Goal: Task Accomplishment & Management: Use online tool/utility

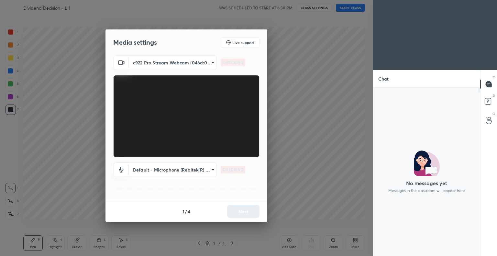
scroll to position [151, 105]
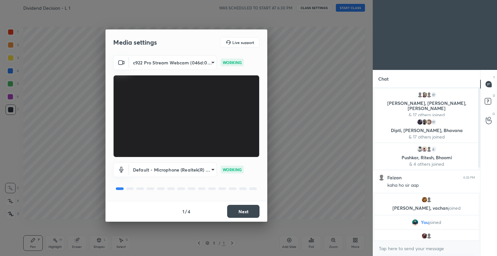
click at [243, 209] on button "Next" at bounding box center [243, 211] width 32 height 13
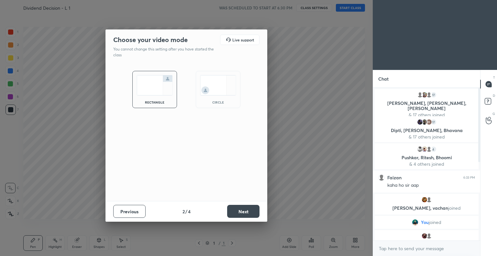
click at [248, 209] on button "Next" at bounding box center [243, 211] width 32 height 13
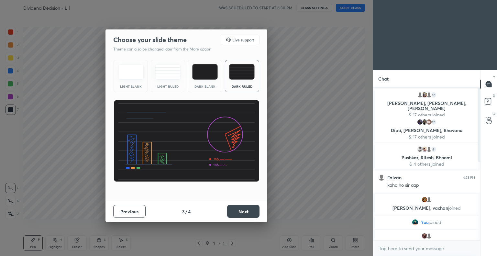
click at [252, 207] on button "Next" at bounding box center [243, 211] width 32 height 13
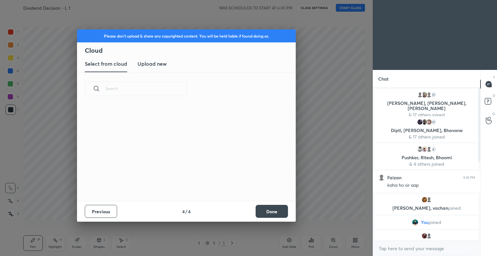
scroll to position [96, 208]
click at [272, 208] on button "Done" at bounding box center [272, 211] width 32 height 13
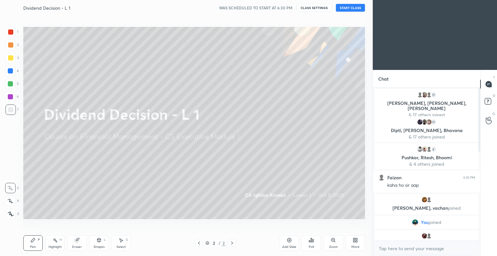
click at [347, 7] on button "START CLASS" at bounding box center [350, 8] width 29 height 8
click at [421, 203] on div "[PERSON_NAME], [PERSON_NAME] joined" at bounding box center [427, 204] width 104 height 21
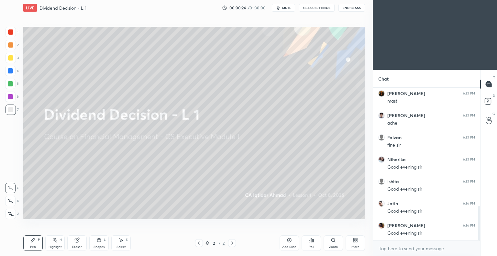
scroll to position [523, 0]
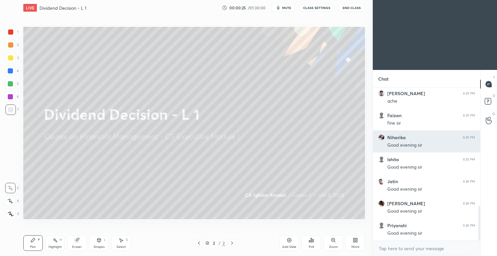
click at [398, 142] on div "Good evening sir" at bounding box center [431, 145] width 88 height 8
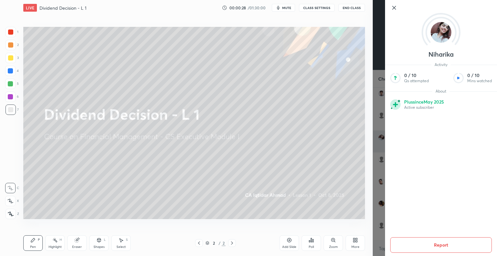
scroll to position [545, 0]
click at [394, 6] on icon at bounding box center [394, 8] width 8 height 8
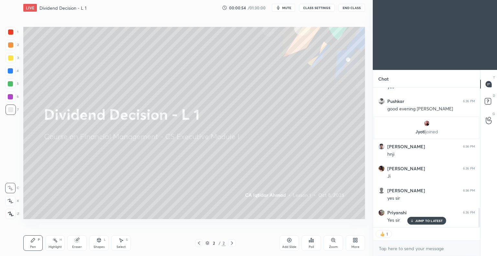
scroll to position [869, 0]
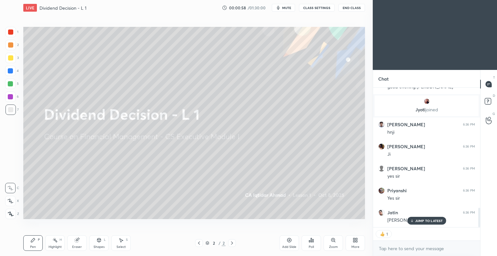
click at [420, 107] on p "[PERSON_NAME] joined" at bounding box center [427, 109] width 96 height 5
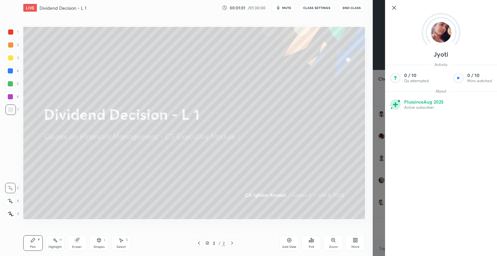
scroll to position [901, 0]
click at [394, 6] on icon at bounding box center [394, 8] width 8 height 8
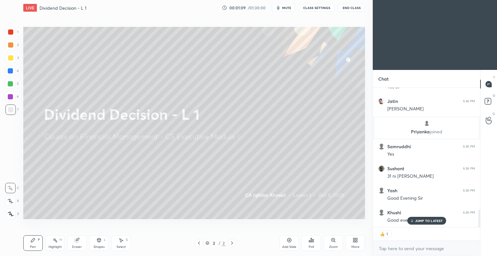
scroll to position [1002, 0]
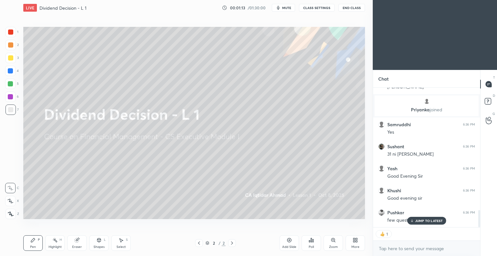
click at [421, 220] on p "JUMP TO LATEST" at bounding box center [429, 221] width 28 height 4
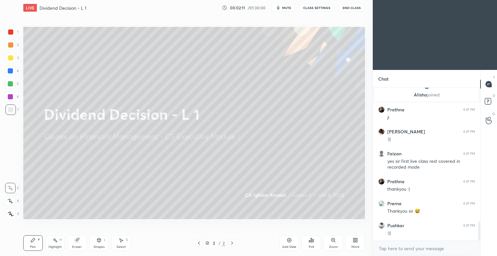
scroll to position [1093, 0]
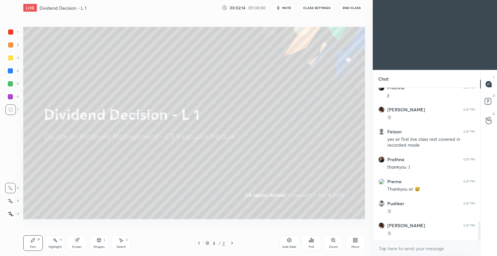
click at [353, 240] on icon at bounding box center [355, 240] width 5 height 5
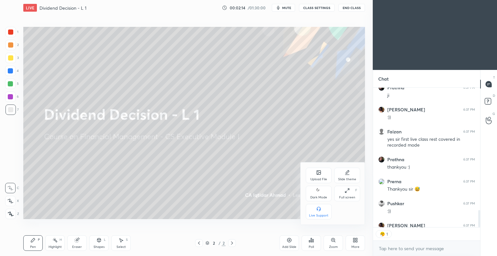
scroll to position [2, 2]
click at [348, 175] on div "Slide theme" at bounding box center [347, 176] width 26 height 16
click at [347, 211] on icon at bounding box center [347, 208] width 5 height 5
click at [234, 175] on div at bounding box center [248, 128] width 497 height 256
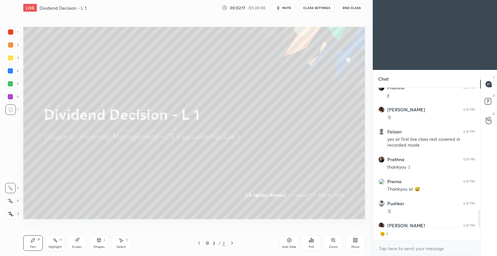
scroll to position [1128, 0]
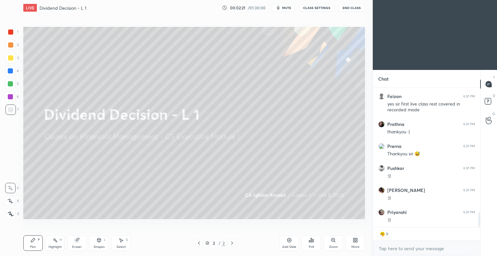
click at [290, 239] on icon at bounding box center [289, 240] width 5 height 5
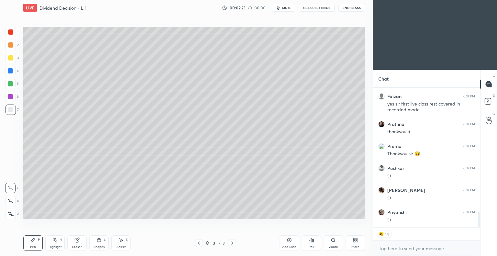
scroll to position [1150, 0]
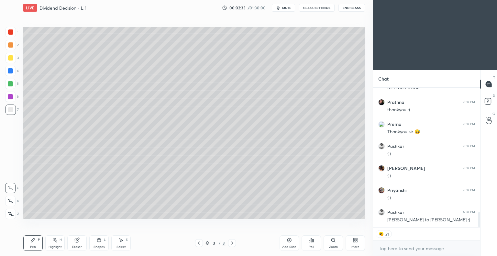
click at [13, 211] on div at bounding box center [11, 214] width 10 height 10
click at [12, 58] on div at bounding box center [10, 57] width 5 height 5
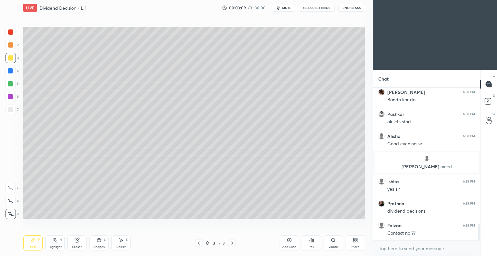
scroll to position [1260, 0]
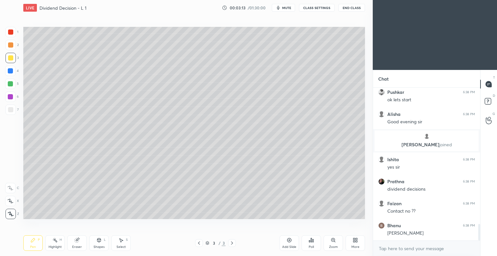
click at [78, 242] on icon at bounding box center [76, 240] width 5 height 5
click at [35, 243] on icon at bounding box center [32, 240] width 5 height 5
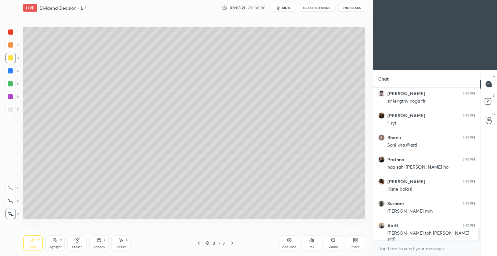
scroll to position [1776, 0]
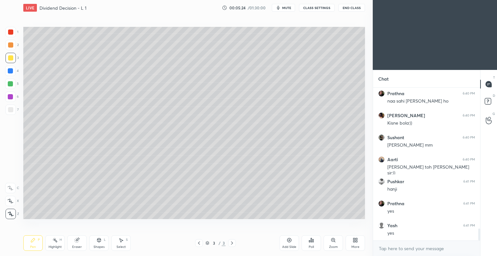
click at [13, 110] on div at bounding box center [10, 109] width 5 height 5
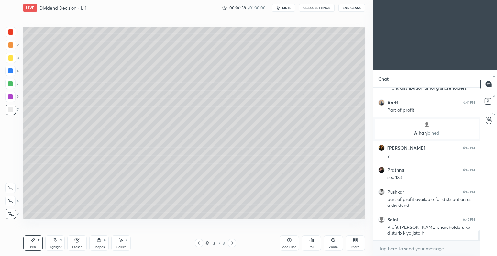
scroll to position [2208, 0]
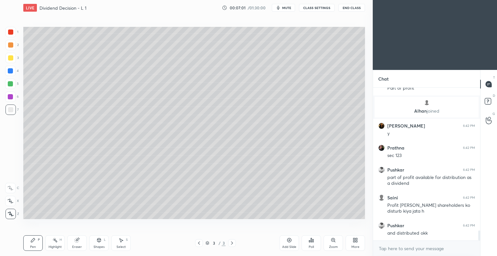
click at [79, 243] on icon at bounding box center [76, 240] width 5 height 5
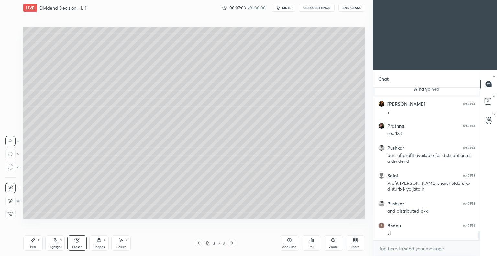
click at [35, 242] on icon at bounding box center [32, 240] width 5 height 5
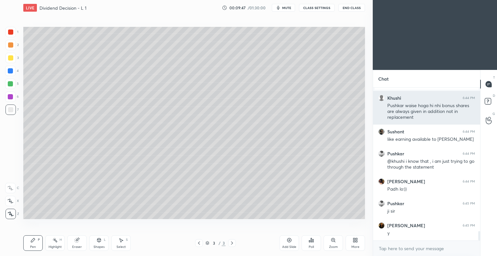
scroll to position [2394, 0]
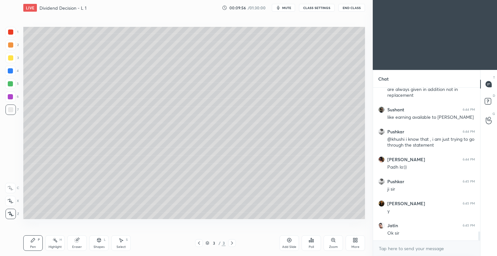
click at [288, 239] on icon at bounding box center [289, 240] width 5 height 5
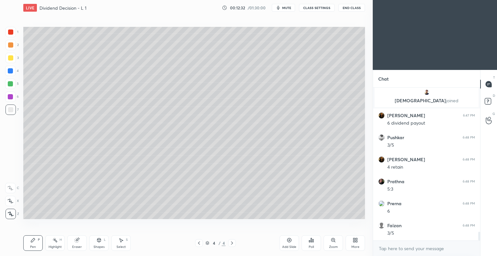
scroll to position [2552, 0]
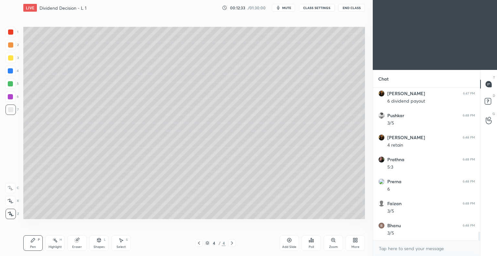
click at [289, 240] on icon at bounding box center [289, 240] width 2 height 2
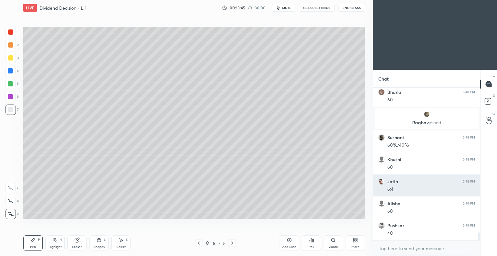
scroll to position [2698, 0]
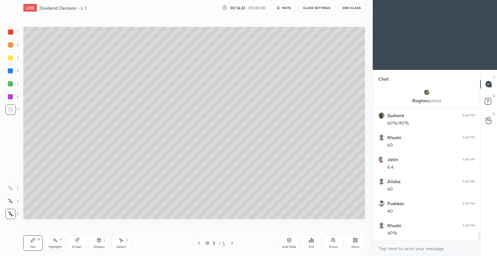
click at [83, 240] on div "Eraser" at bounding box center [76, 243] width 19 height 16
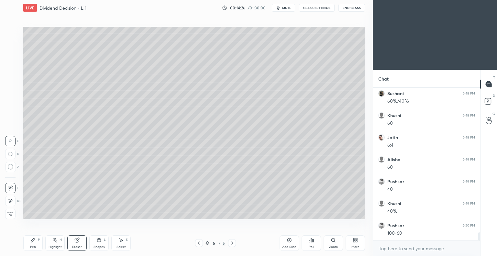
click at [36, 243] on div "Pen P" at bounding box center [32, 243] width 19 height 16
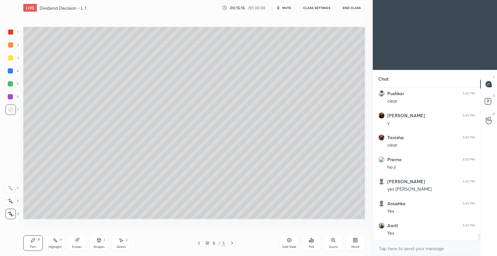
scroll to position [3041, 0]
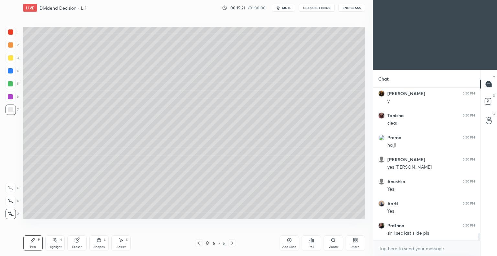
click at [199, 244] on icon at bounding box center [198, 242] width 5 height 5
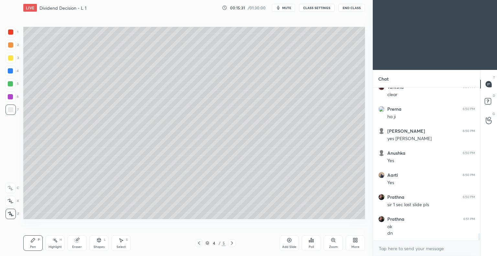
scroll to position [3076, 0]
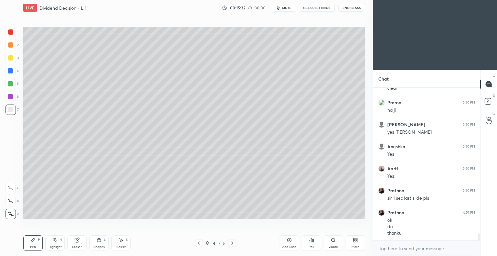
click at [231, 243] on icon at bounding box center [231, 242] width 5 height 5
click at [232, 243] on icon at bounding box center [231, 242] width 5 height 5
click at [288, 241] on icon at bounding box center [289, 240] width 5 height 5
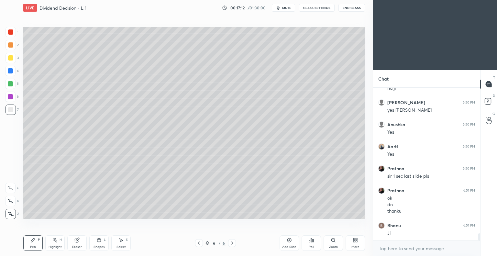
click at [12, 59] on div at bounding box center [10, 57] width 5 height 5
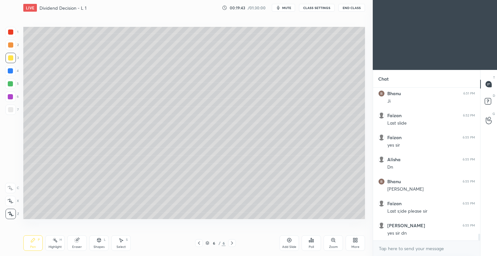
scroll to position [3252, 0]
click at [199, 243] on icon at bounding box center [199, 242] width 2 height 3
click at [232, 243] on icon at bounding box center [231, 242] width 5 height 5
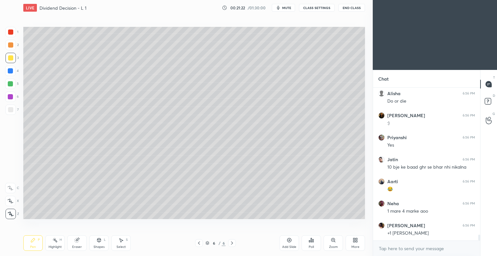
scroll to position [3890, 0]
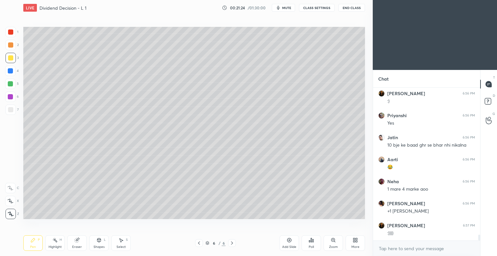
click at [287, 240] on icon at bounding box center [289, 240] width 5 height 5
click at [12, 108] on div at bounding box center [10, 109] width 5 height 5
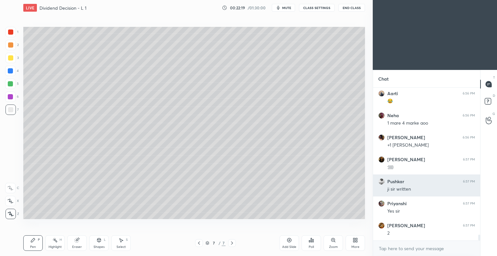
scroll to position [3978, 0]
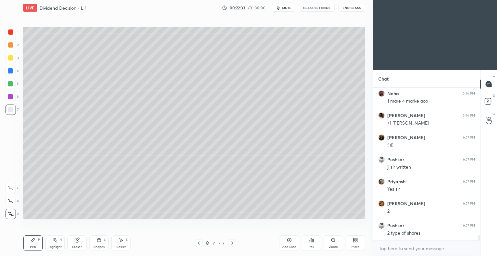
click at [80, 243] on div "Eraser" at bounding box center [76, 243] width 19 height 16
click at [37, 241] on div "Pen P" at bounding box center [32, 243] width 19 height 16
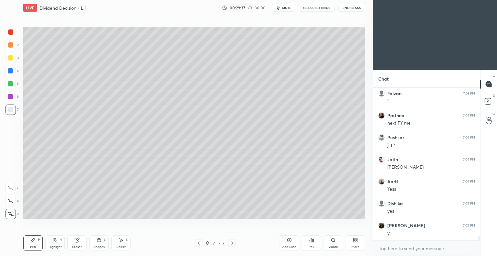
scroll to position [5203, 0]
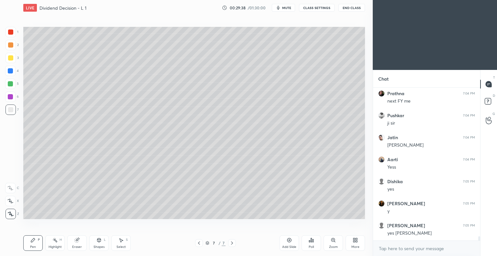
click at [289, 240] on icon at bounding box center [289, 240] width 5 height 5
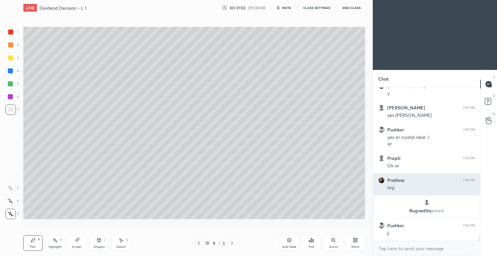
scroll to position [4573, 0]
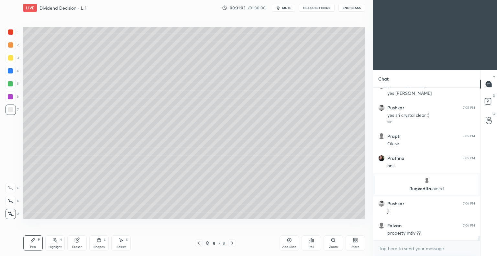
click at [13, 57] on div at bounding box center [11, 58] width 10 height 10
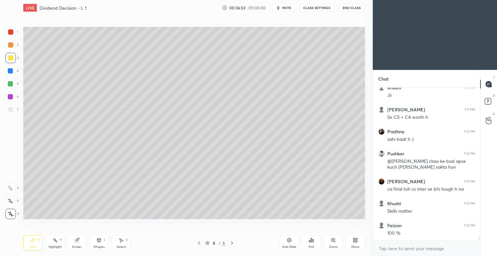
scroll to position [5663, 0]
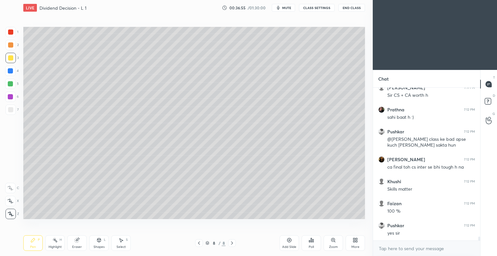
click at [289, 240] on icon at bounding box center [289, 240] width 2 height 2
click at [198, 244] on icon at bounding box center [198, 242] width 5 height 5
click at [198, 243] on icon at bounding box center [199, 242] width 2 height 3
click at [231, 243] on icon at bounding box center [231, 242] width 5 height 5
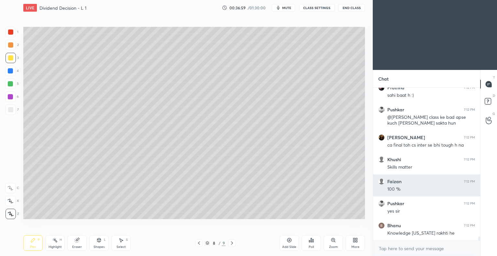
click at [232, 243] on icon at bounding box center [231, 242] width 5 height 5
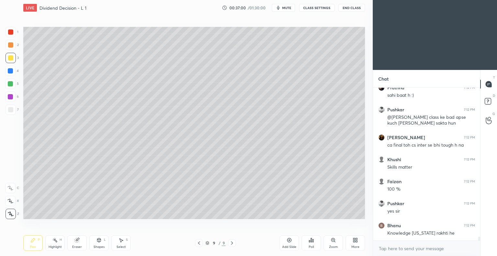
click at [13, 59] on div at bounding box center [10, 57] width 5 height 5
click at [81, 239] on div "Eraser" at bounding box center [76, 243] width 19 height 16
click at [36, 244] on div "Pen P" at bounding box center [32, 243] width 19 height 16
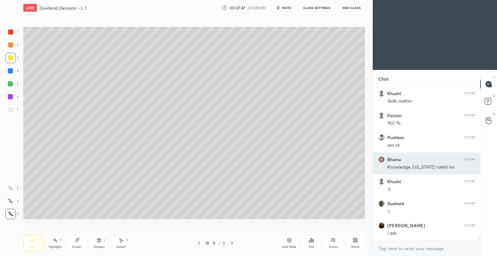
scroll to position [5773, 0]
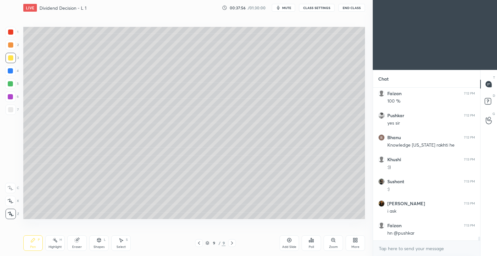
click at [11, 110] on div at bounding box center [10, 109] width 5 height 5
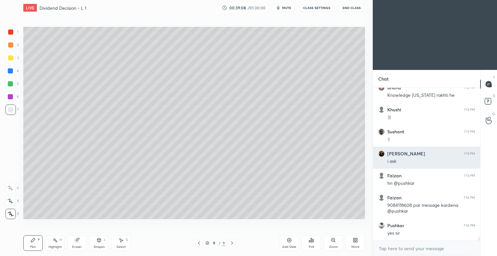
scroll to position [5845, 0]
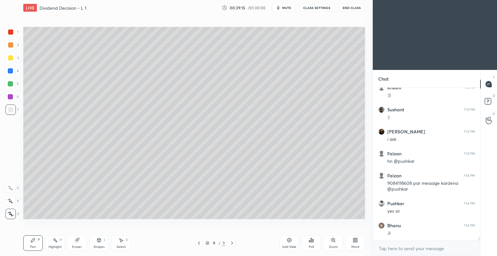
click at [13, 57] on div at bounding box center [11, 58] width 10 height 10
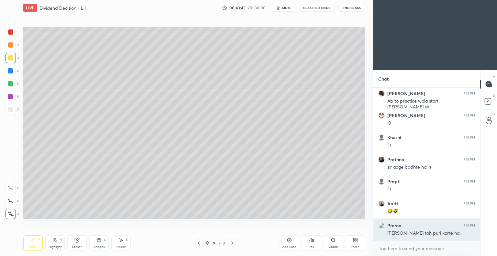
scroll to position [6252, 0]
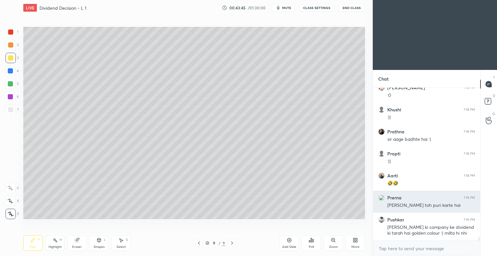
click at [397, 226] on div "[PERSON_NAME] ki company ke dividend ki tarah hai golden colour :) milta hi nhi" at bounding box center [431, 230] width 88 height 12
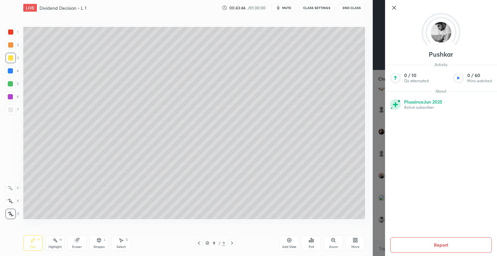
click at [395, 7] on icon at bounding box center [394, 8] width 8 height 8
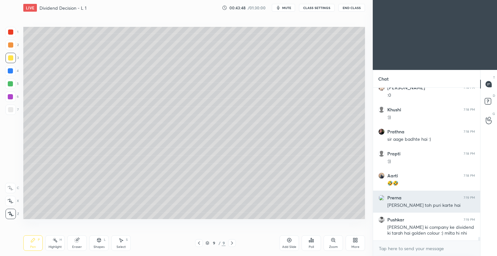
click at [398, 200] on h6 "Prerna" at bounding box center [394, 198] width 14 height 6
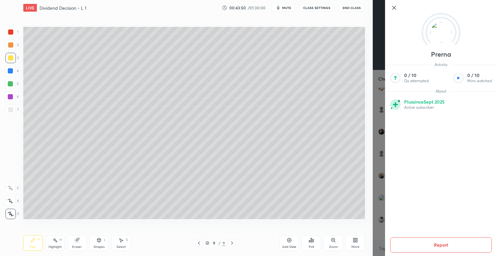
click at [394, 7] on icon at bounding box center [394, 7] width 3 height 3
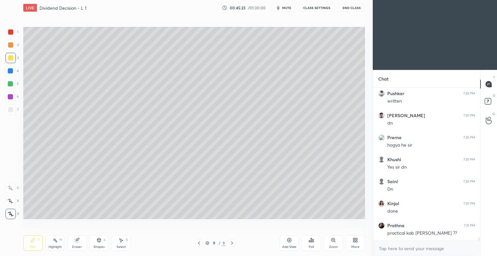
scroll to position [6604, 0]
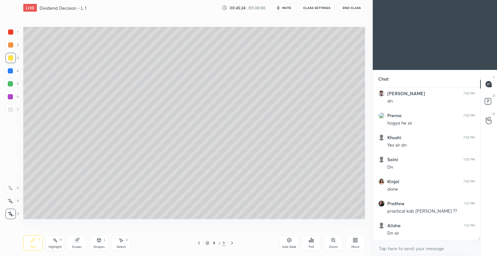
click at [288, 242] on icon at bounding box center [289, 240] width 4 height 4
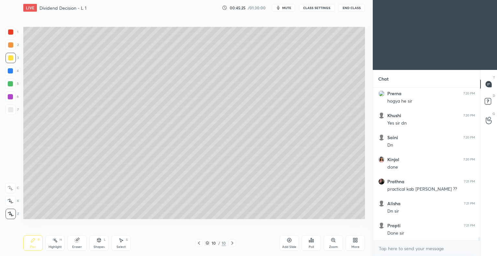
click at [12, 109] on div at bounding box center [10, 109] width 5 height 5
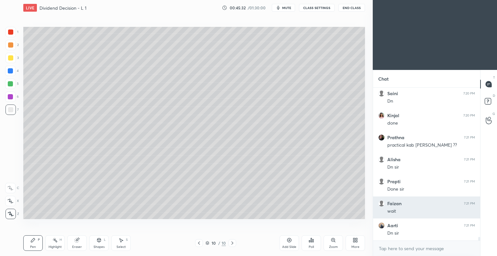
scroll to position [6692, 0]
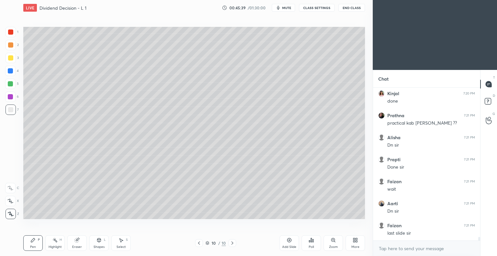
click at [198, 243] on icon at bounding box center [198, 242] width 5 height 5
click at [351, 10] on button "End Class" at bounding box center [352, 8] width 27 height 8
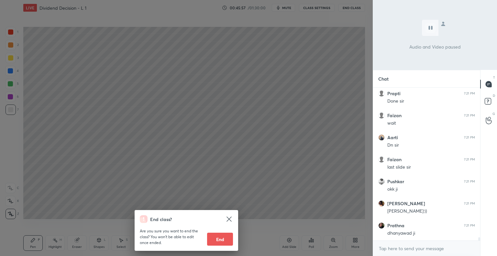
scroll to position [6781, 0]
click at [230, 217] on icon at bounding box center [229, 219] width 8 height 8
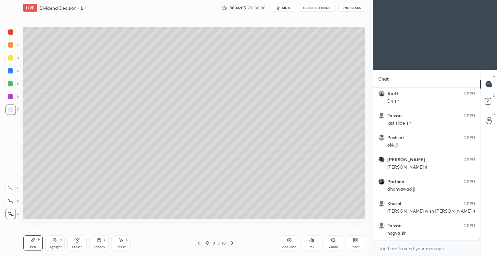
scroll to position [6825, 0]
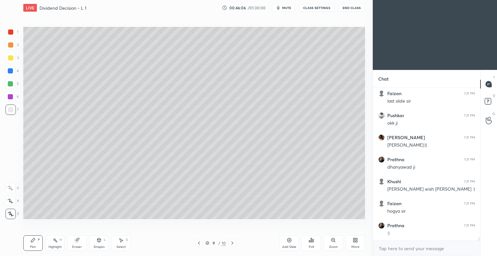
click at [232, 243] on icon at bounding box center [232, 242] width 2 height 3
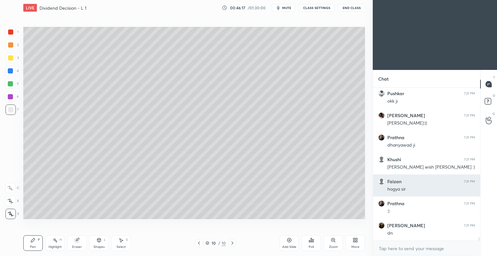
scroll to position [6869, 0]
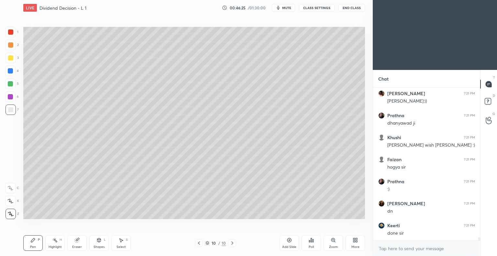
click at [82, 244] on div "Eraser" at bounding box center [76, 243] width 19 height 16
click at [12, 201] on icon at bounding box center [10, 201] width 5 height 6
click at [101, 246] on div "Shapes" at bounding box center [99, 246] width 11 height 3
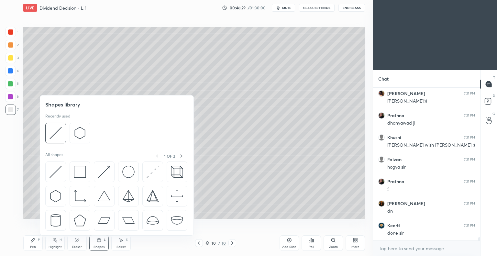
click at [57, 172] on img at bounding box center [56, 172] width 12 height 12
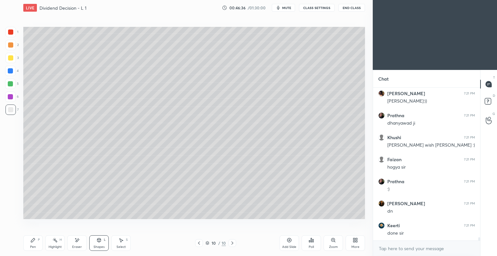
click at [38, 244] on div "Pen P" at bounding box center [32, 243] width 19 height 16
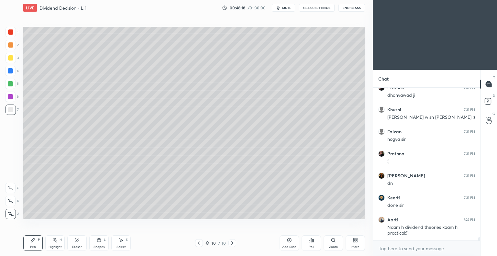
click at [13, 55] on div at bounding box center [11, 58] width 10 height 10
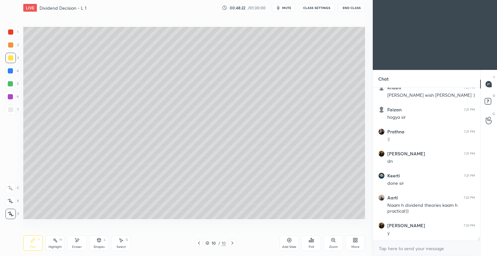
scroll to position [6940, 0]
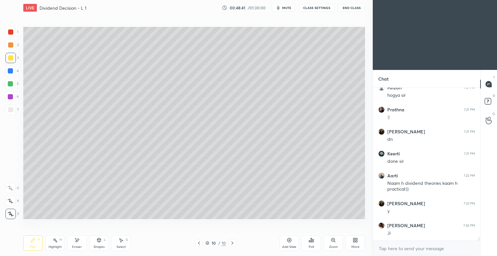
click at [79, 244] on div "Eraser" at bounding box center [76, 243] width 19 height 16
click at [34, 242] on icon at bounding box center [32, 240] width 5 height 5
click at [13, 108] on div at bounding box center [11, 110] width 10 height 10
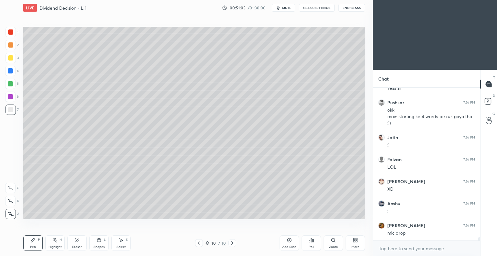
scroll to position [7129, 0]
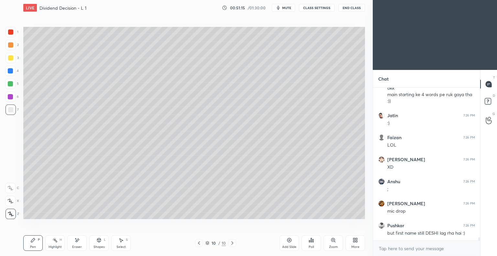
click at [81, 245] on div "Eraser" at bounding box center [77, 246] width 10 height 3
click at [36, 245] on div "Pen P" at bounding box center [32, 243] width 19 height 16
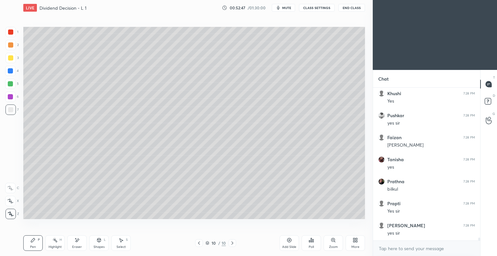
scroll to position [7802, 0]
click at [288, 240] on icon at bounding box center [289, 240] width 5 height 5
click at [81, 244] on div "Eraser" at bounding box center [76, 243] width 19 height 16
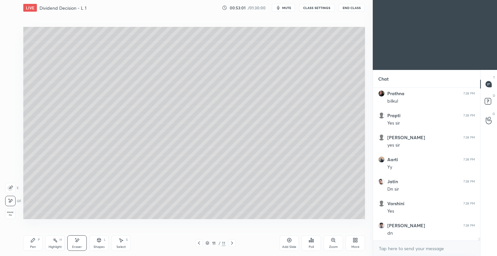
click at [35, 245] on div "Pen P" at bounding box center [32, 243] width 19 height 16
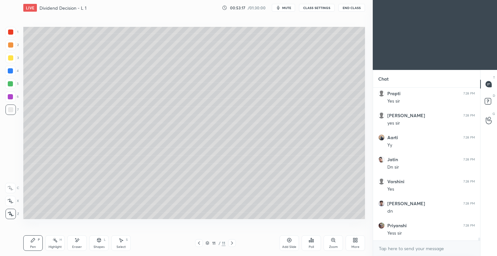
click at [13, 58] on div at bounding box center [11, 58] width 10 height 10
click at [81, 244] on div "Eraser" at bounding box center [76, 243] width 19 height 16
click at [34, 246] on div "Pen" at bounding box center [33, 246] width 6 height 3
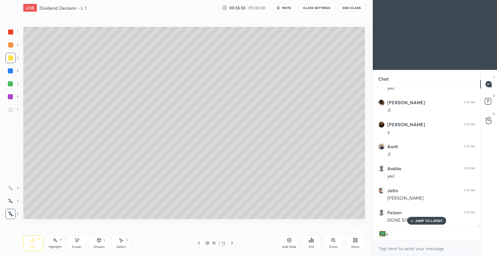
scroll to position [8101, 0]
click at [288, 239] on icon at bounding box center [289, 240] width 5 height 5
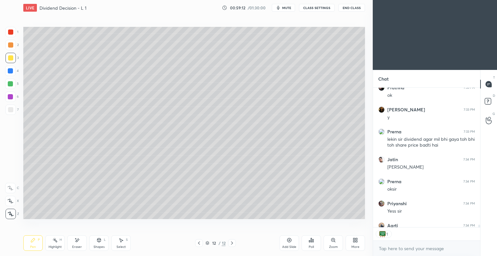
scroll to position [138, 105]
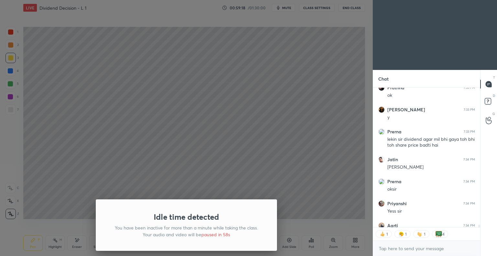
click at [74, 52] on div at bounding box center [186, 128] width 373 height 256
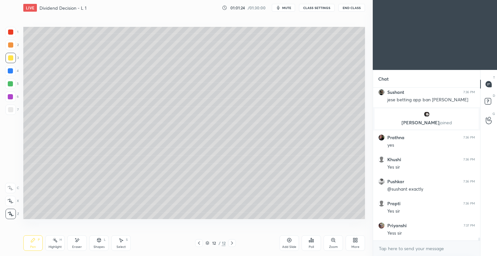
scroll to position [7731, 0]
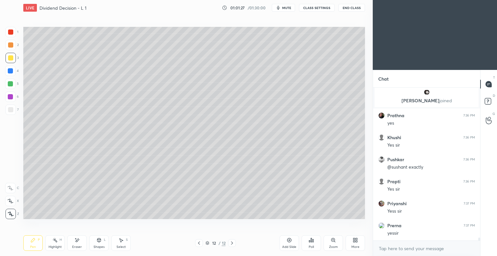
click at [199, 244] on icon at bounding box center [199, 242] width 2 height 3
click at [287, 240] on icon at bounding box center [289, 240] width 4 height 4
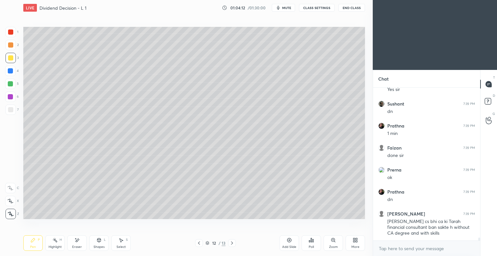
scroll to position [8051, 0]
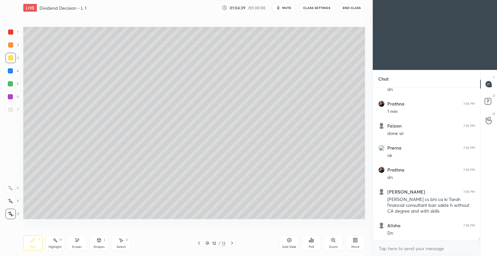
click at [289, 241] on icon at bounding box center [289, 240] width 5 height 5
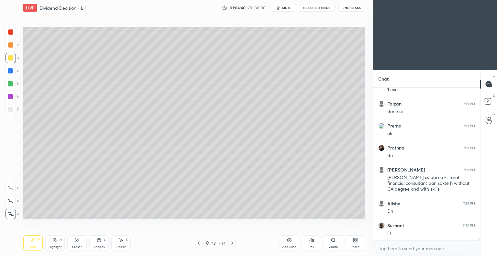
scroll to position [8095, 0]
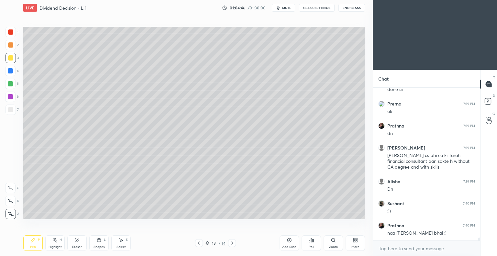
click at [13, 108] on div at bounding box center [10, 109] width 5 height 5
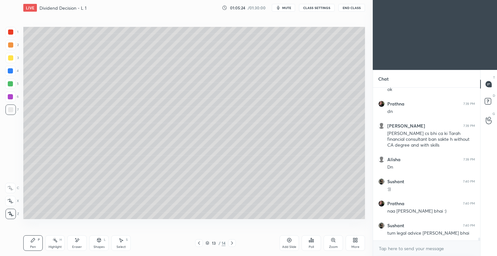
click at [10, 57] on div at bounding box center [10, 57] width 5 height 5
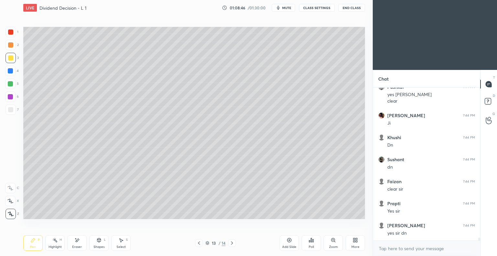
scroll to position [8267, 0]
click at [287, 240] on icon at bounding box center [289, 240] width 4 height 4
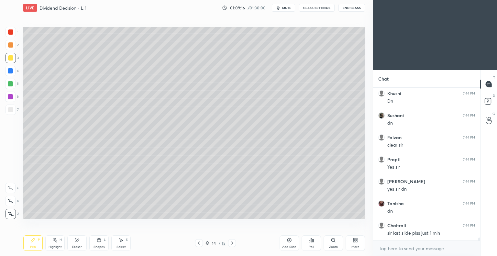
click at [199, 243] on icon at bounding box center [199, 242] width 2 height 3
click at [230, 244] on icon at bounding box center [231, 242] width 5 height 5
click at [12, 109] on div at bounding box center [10, 109] width 5 height 5
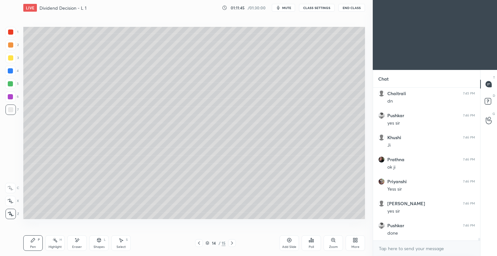
click at [78, 245] on div "Eraser" at bounding box center [76, 243] width 19 height 16
click at [35, 245] on div "Pen P" at bounding box center [32, 243] width 19 height 16
click at [288, 240] on icon at bounding box center [289, 240] width 5 height 5
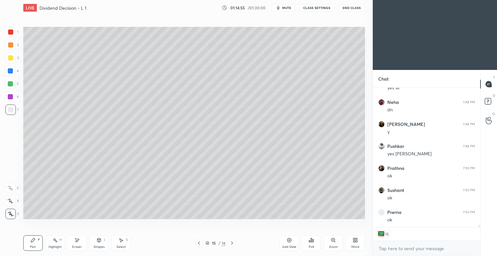
click at [287, 240] on icon at bounding box center [289, 240] width 5 height 5
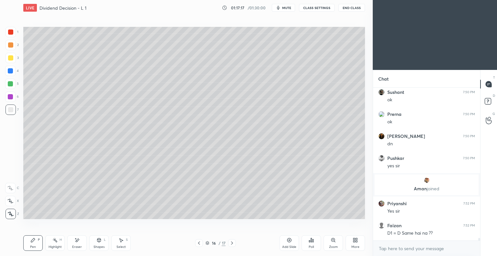
scroll to position [8650, 0]
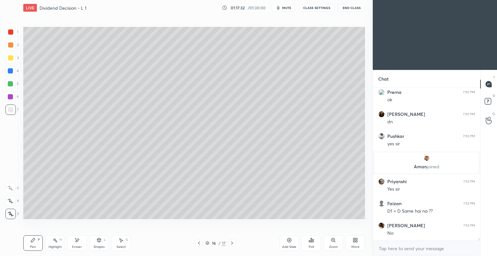
click at [78, 244] on div "Eraser" at bounding box center [76, 243] width 19 height 16
click at [34, 244] on div "Pen P" at bounding box center [32, 243] width 19 height 16
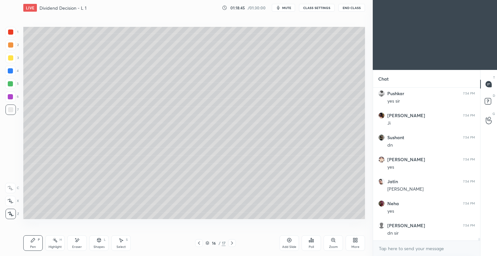
scroll to position [8855, 0]
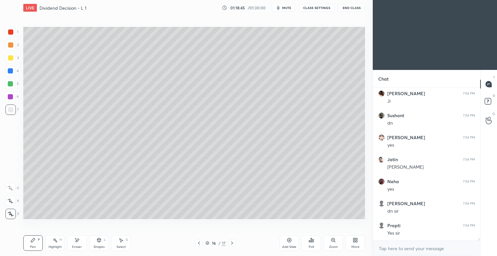
click at [289, 240] on icon at bounding box center [289, 240] width 2 height 2
click at [14, 57] on div at bounding box center [11, 58] width 10 height 10
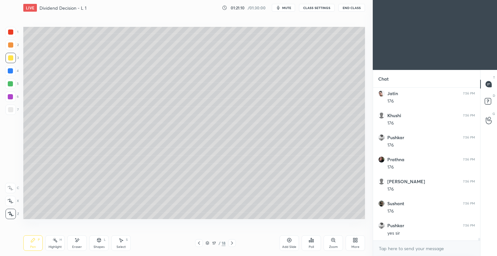
click at [288, 239] on icon at bounding box center [289, 240] width 5 height 5
click at [77, 245] on div "Eraser" at bounding box center [77, 246] width 10 height 3
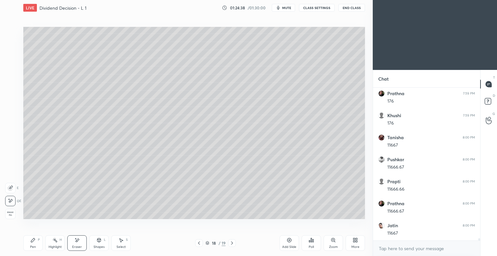
click at [37, 244] on div "Pen P" at bounding box center [32, 243] width 19 height 16
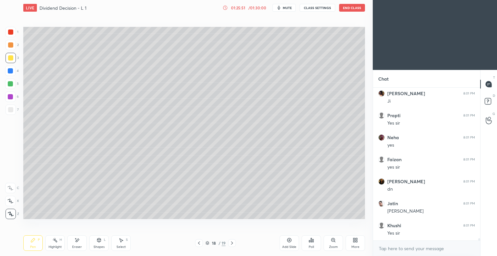
scroll to position [10248, 0]
click at [289, 240] on icon at bounding box center [289, 240] width 2 height 2
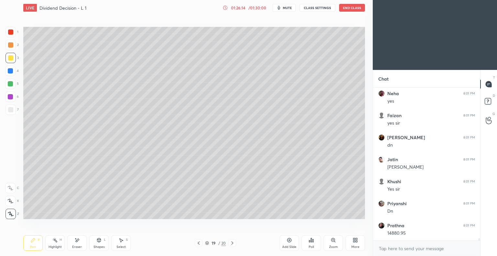
click at [82, 243] on div "Eraser" at bounding box center [76, 243] width 19 height 16
click at [35, 240] on icon at bounding box center [32, 240] width 5 height 5
click at [199, 244] on icon at bounding box center [199, 242] width 2 height 3
click at [232, 243] on icon at bounding box center [232, 242] width 5 height 5
click at [79, 244] on div "Eraser" at bounding box center [76, 243] width 19 height 16
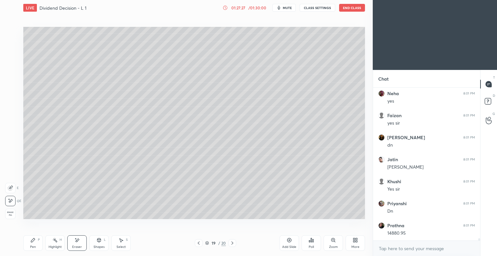
click at [35, 243] on icon at bounding box center [32, 240] width 5 height 5
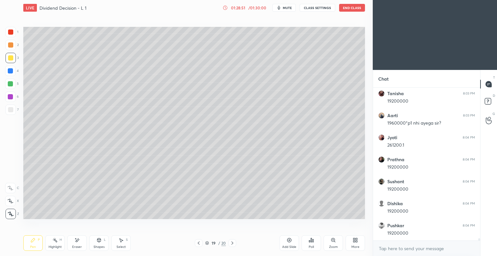
scroll to position [10446, 0]
click at [290, 241] on icon at bounding box center [289, 240] width 5 height 5
click at [199, 244] on icon at bounding box center [199, 242] width 2 height 3
click at [199, 243] on icon at bounding box center [198, 242] width 5 height 5
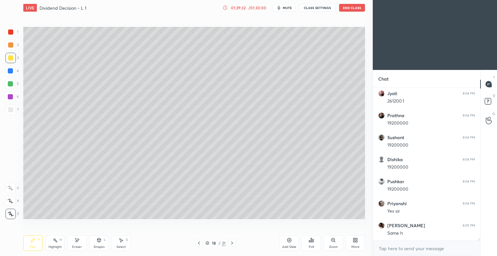
click at [232, 244] on icon at bounding box center [231, 242] width 5 height 5
click at [231, 243] on icon at bounding box center [231, 242] width 5 height 5
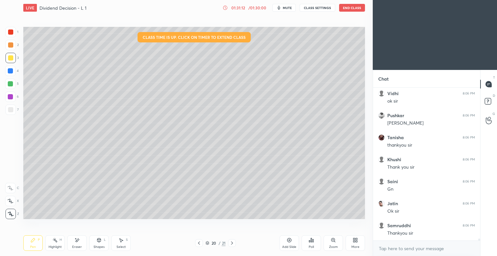
scroll to position [2, 2]
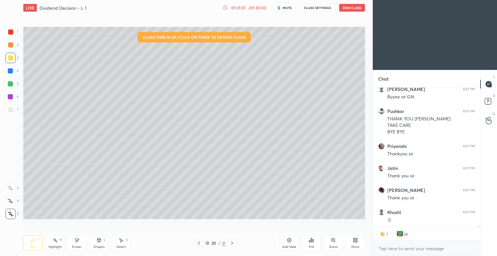
click at [353, 7] on button "End Class" at bounding box center [352, 8] width 26 height 8
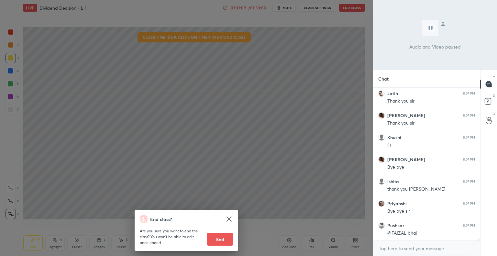
scroll to position [11610, 0]
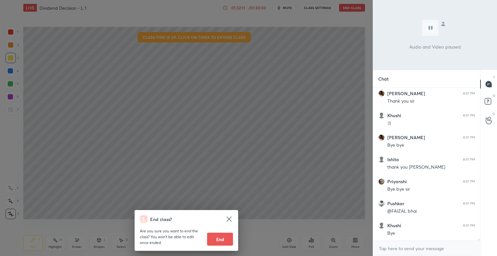
click at [219, 238] on button "End" at bounding box center [220, 239] width 26 height 13
type textarea "x"
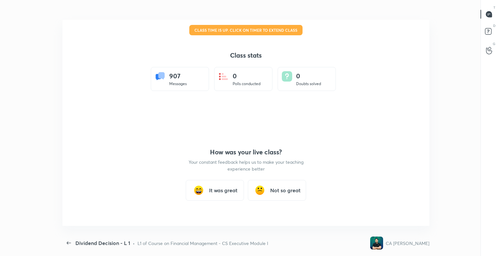
scroll to position [0, 0]
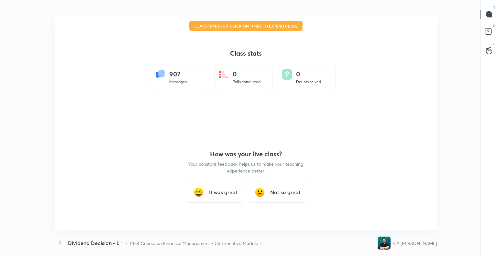
click at [217, 190] on h3 "It was great" at bounding box center [223, 192] width 28 height 8
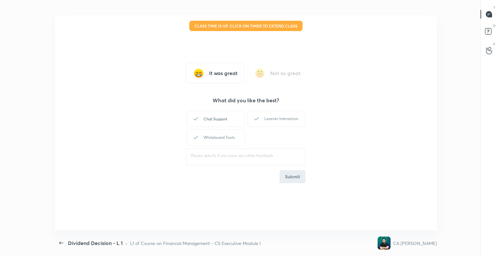
click at [216, 119] on div "Chat Support" at bounding box center [215, 119] width 58 height 16
click at [282, 119] on div "Learner Interaction" at bounding box center [276, 119] width 58 height 16
click at [218, 134] on div "Whiteboard Tools" at bounding box center [215, 137] width 58 height 16
click at [290, 177] on button "Submit" at bounding box center [293, 176] width 26 height 13
